Goal: Information Seeking & Learning: Stay updated

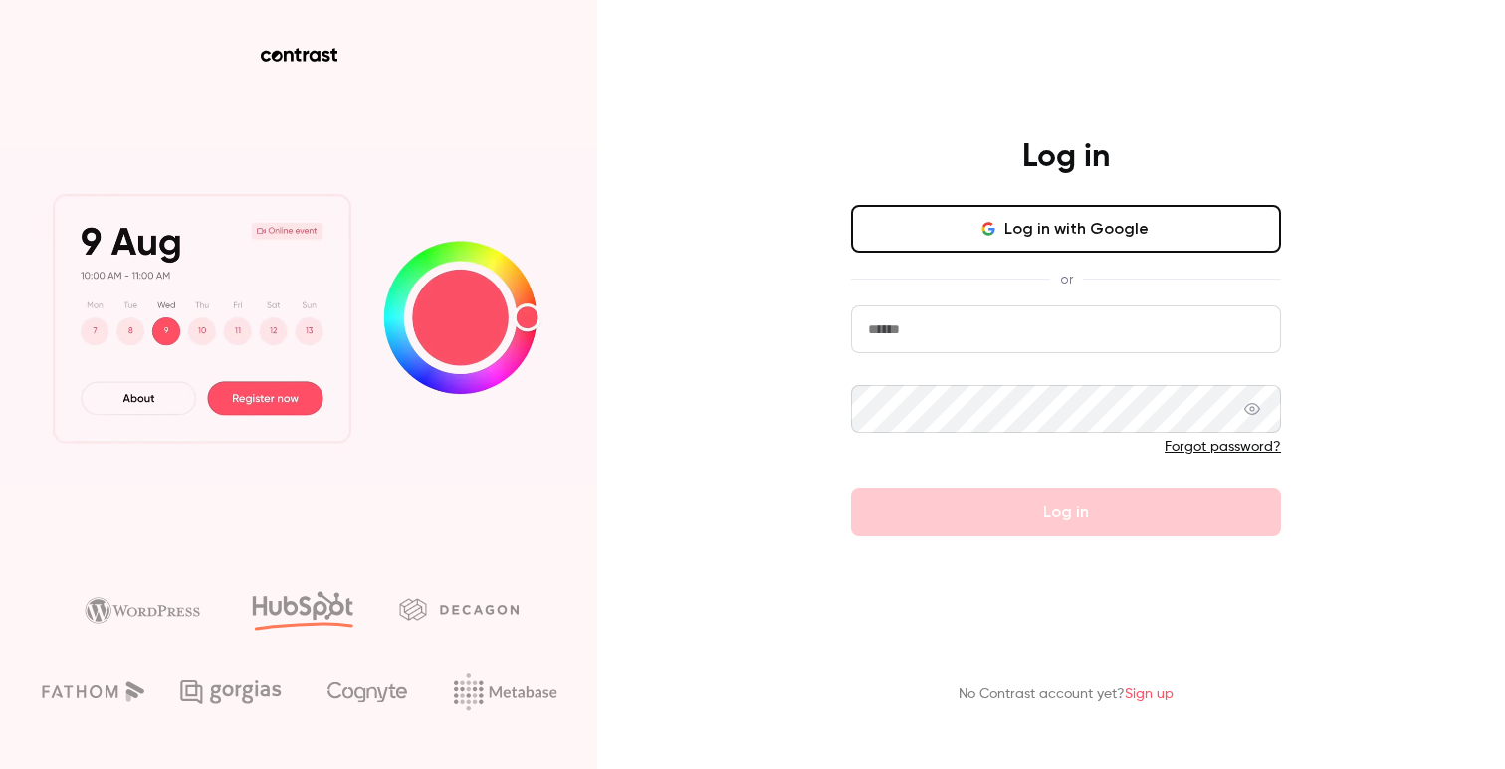
click at [1020, 229] on button "Log in with Google" at bounding box center [1066, 229] width 430 height 48
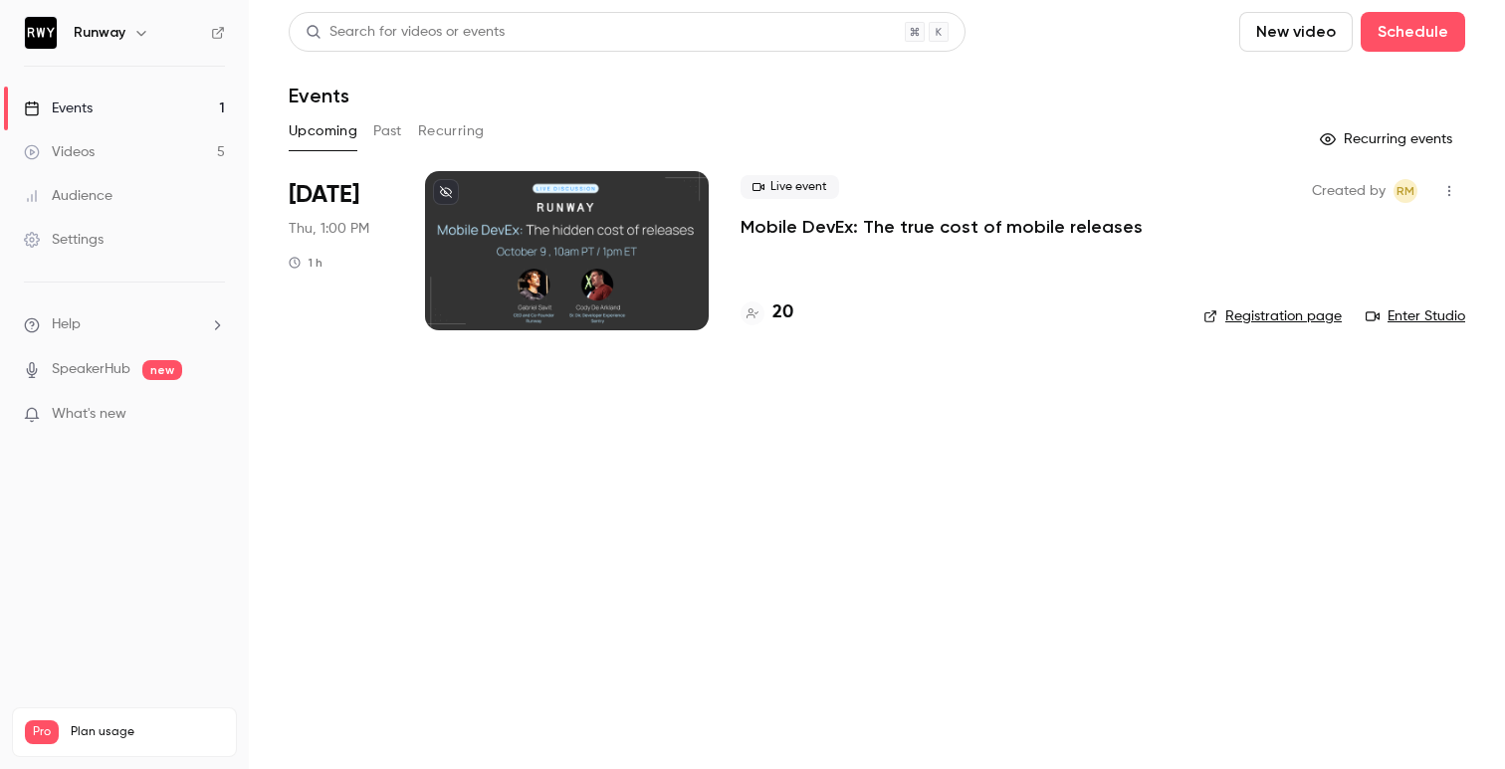
click at [88, 413] on span "What's new" at bounding box center [89, 414] width 75 height 21
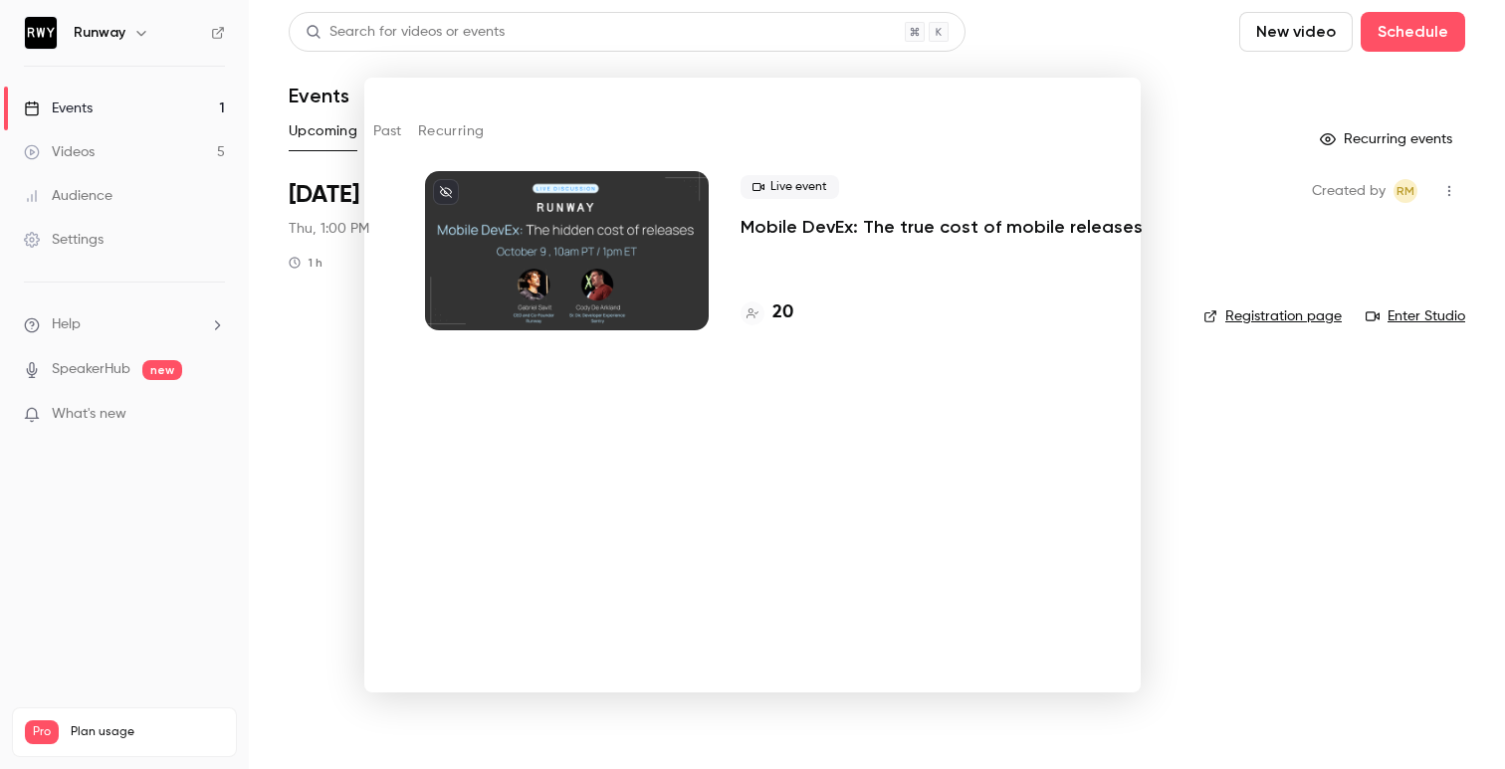
click at [335, 404] on div at bounding box center [752, 384] width 1505 height 769
